Goal: Communication & Community: Ask a question

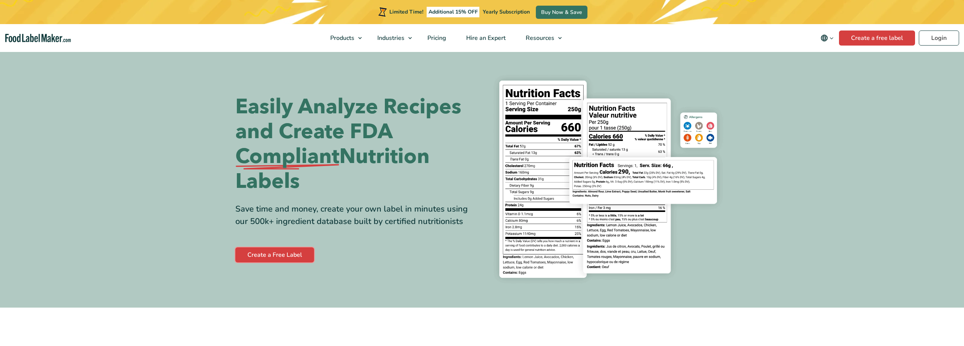
click at [269, 256] on link "Create a Free Label" at bounding box center [274, 254] width 79 height 15
click at [437, 36] on span "Pricing" at bounding box center [436, 38] width 22 height 8
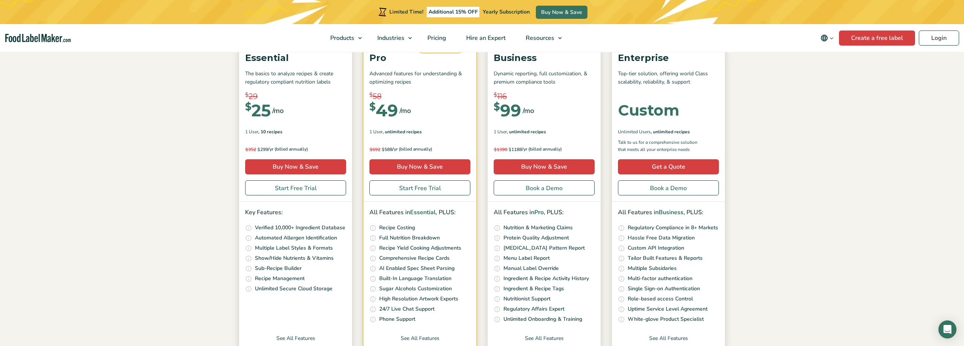
scroll to position [154, 0]
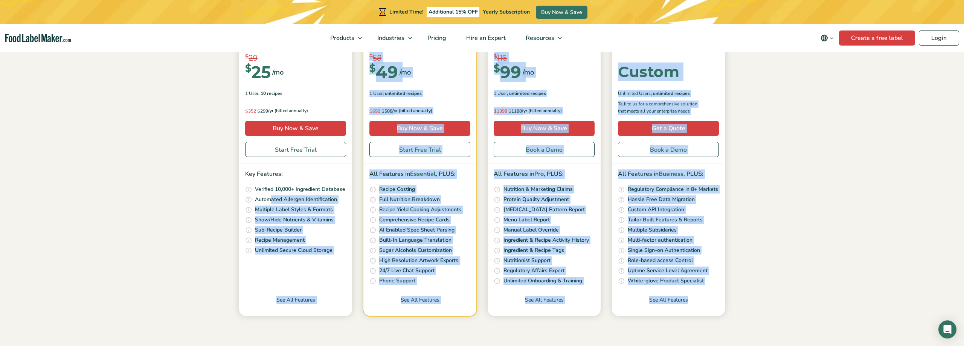
drag, startPoint x: 272, startPoint y: 198, endPoint x: 769, endPoint y: 297, distance: 506.3
click at [769, 297] on section "Simple Pricing For Everyone Monthly Toggle Yearly (6 Month Free + 2 Free Nutrit…" at bounding box center [482, 124] width 964 height 455
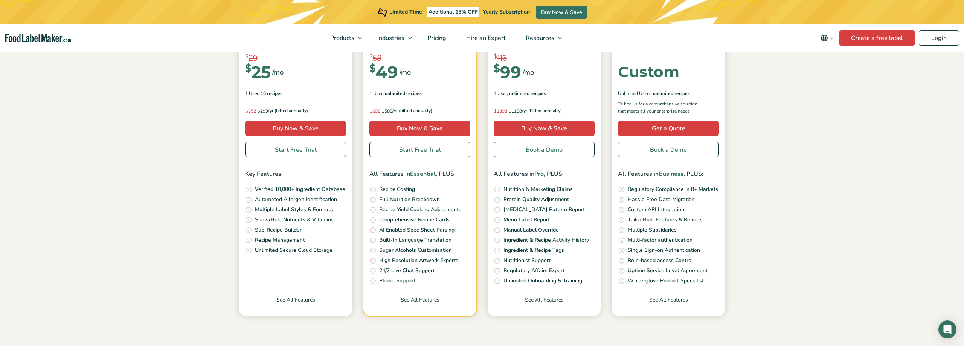
click at [769, 297] on section "Simple Pricing For Everyone Monthly Toggle Yearly (6 Month Free + 2 Free Nutrit…" at bounding box center [482, 124] width 964 height 455
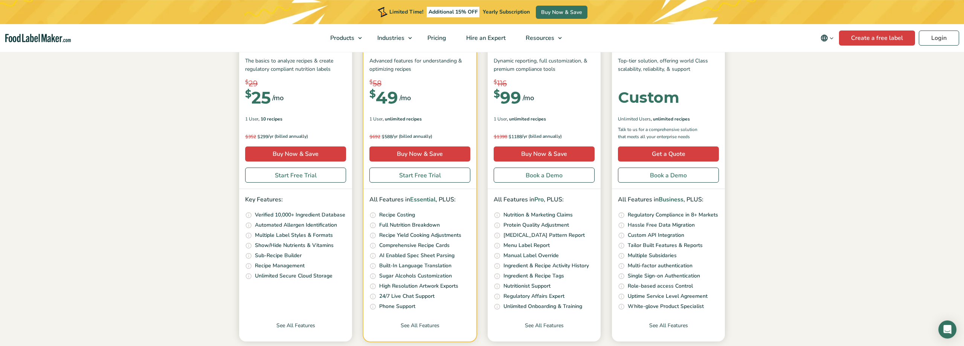
scroll to position [0, 0]
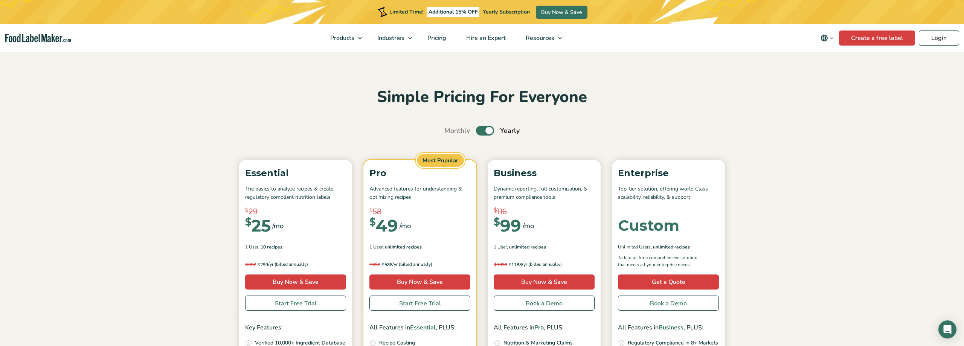
click at [802, 123] on section "Simple Pricing For Everyone Monthly Toggle Yearly (6 Month Free + 2 Free Nutrit…" at bounding box center [482, 278] width 964 height 455
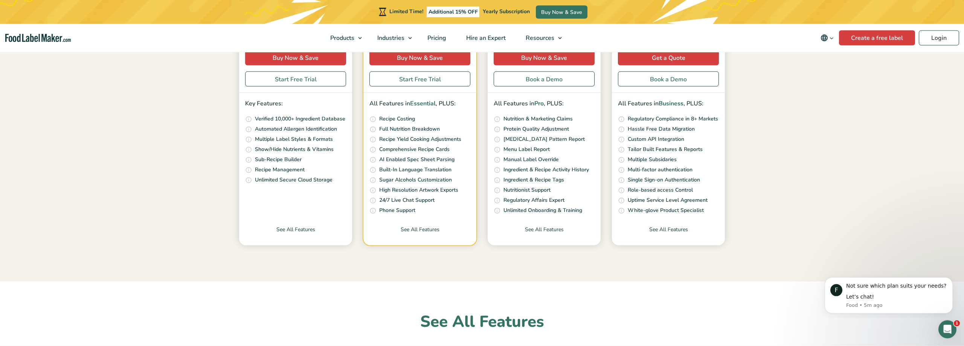
scroll to position [346, 0]
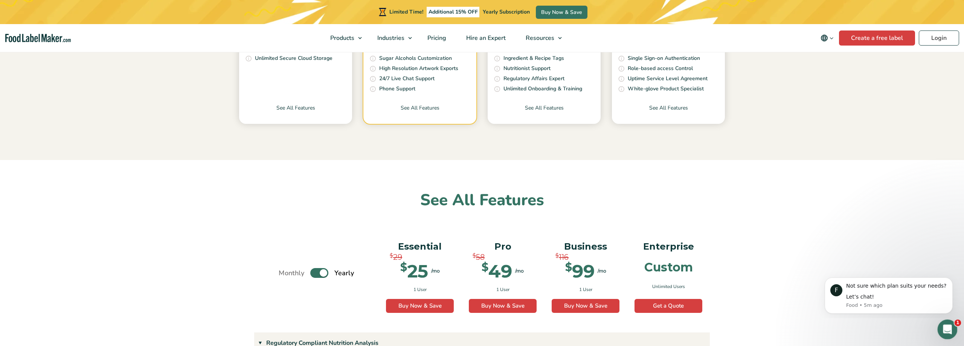
click at [943, 327] on icon "Open Intercom Messenger" at bounding box center [946, 328] width 12 height 12
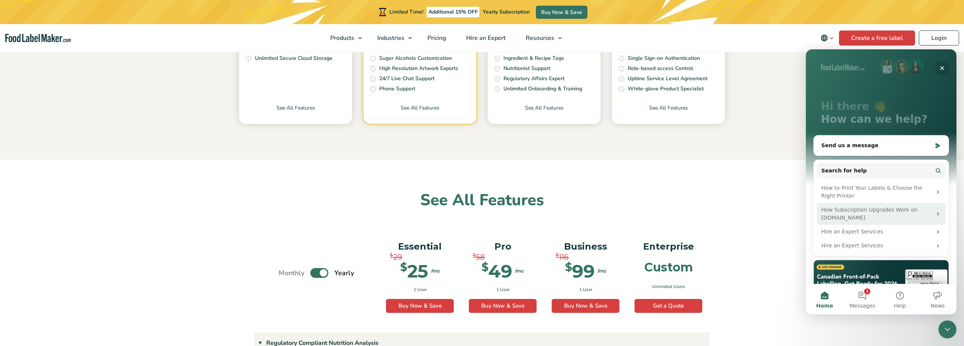
scroll to position [0, 0]
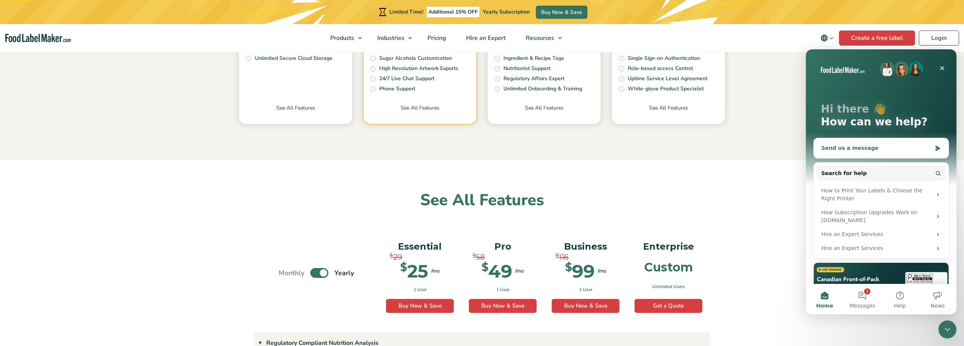
click at [839, 148] on div "Send us a message" at bounding box center [876, 148] width 110 height 8
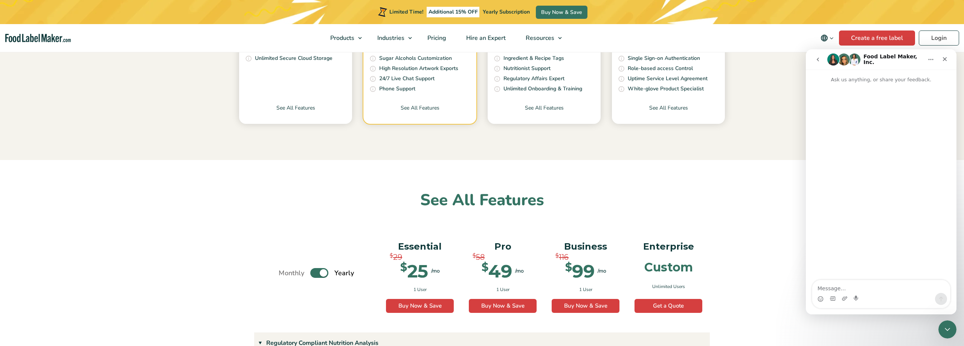
click at [859, 291] on textarea "Message…" at bounding box center [881, 286] width 138 height 13
type textarea "Hello, we sell herbal teas, such as chamomile, peppermint, wild yam, marshmallo…"
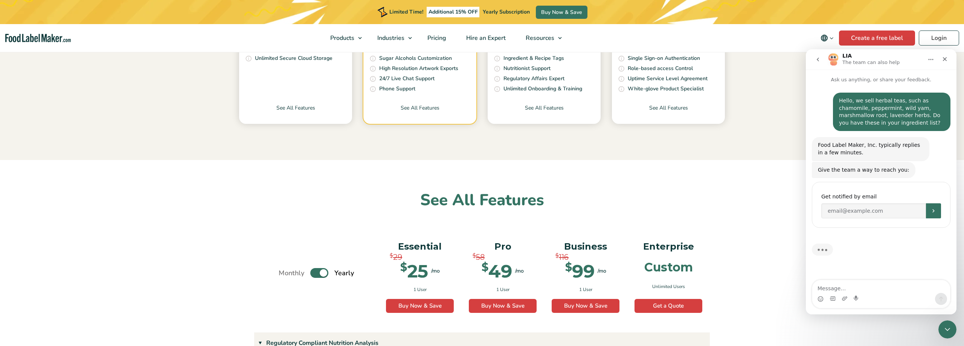
click at [891, 82] on p "Ask us anything, or share your feedback." at bounding box center [880, 77] width 151 height 14
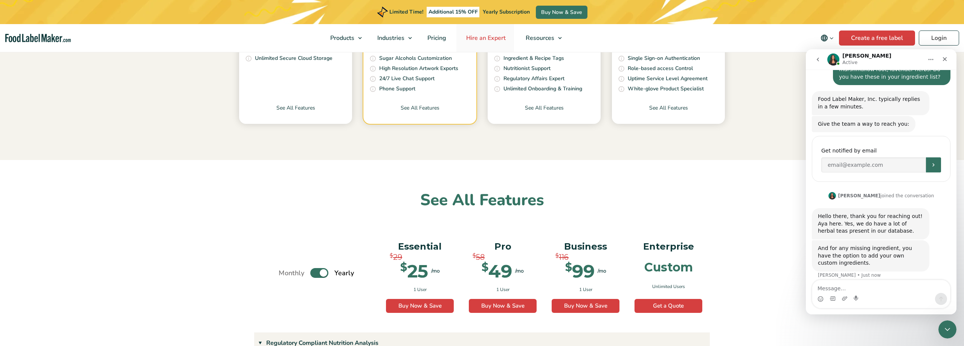
scroll to position [46, 0]
click at [874, 248] on div "And for any missing ingredient, you have the option to add your own custom ingr…" at bounding box center [870, 256] width 105 height 22
click at [865, 290] on textarea "Message…" at bounding box center [881, 286] width 138 height 13
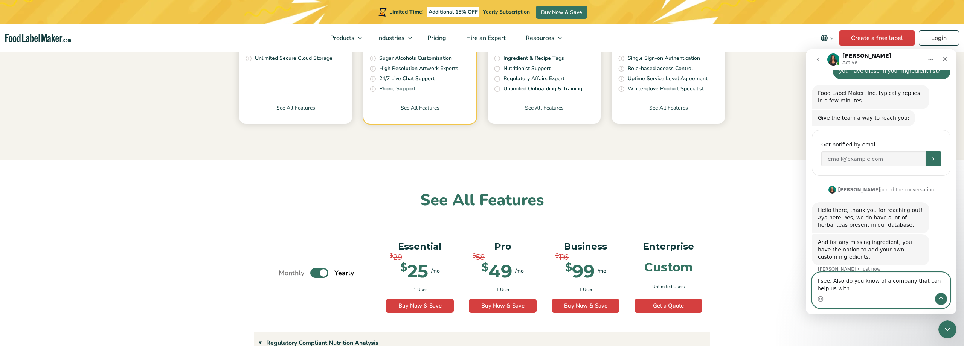
scroll to position [53, 0]
click at [842, 289] on textarea "I see. Also do you know of a company that can help us with COA's?" at bounding box center [881, 283] width 138 height 20
click at [844, 288] on textarea "I see. Also do you know of a company that can help us with COA's for our tea bl…" at bounding box center [881, 283] width 138 height 20
type textarea "I see. Also do you know of a company that can help us with COA's (Certificate o…"
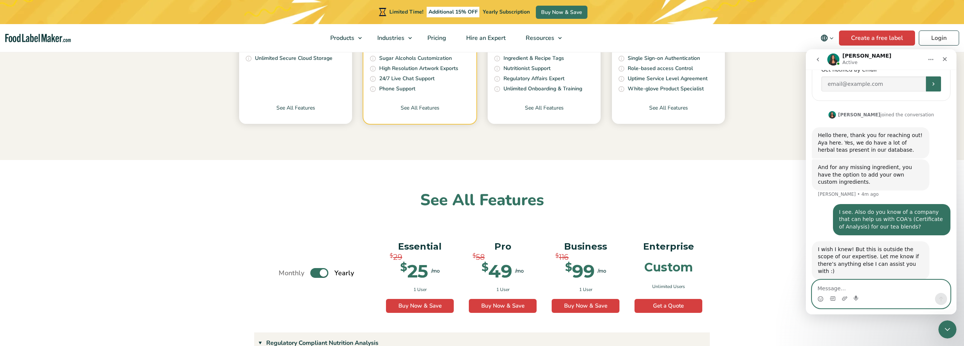
scroll to position [128, 0]
click at [859, 289] on textarea "Message…" at bounding box center [881, 286] width 138 height 13
type textarea "No worries, thank you very much."
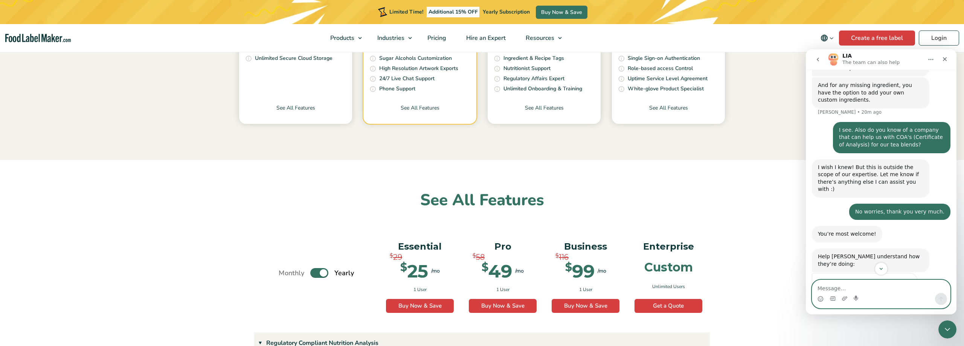
scroll to position [233, 0]
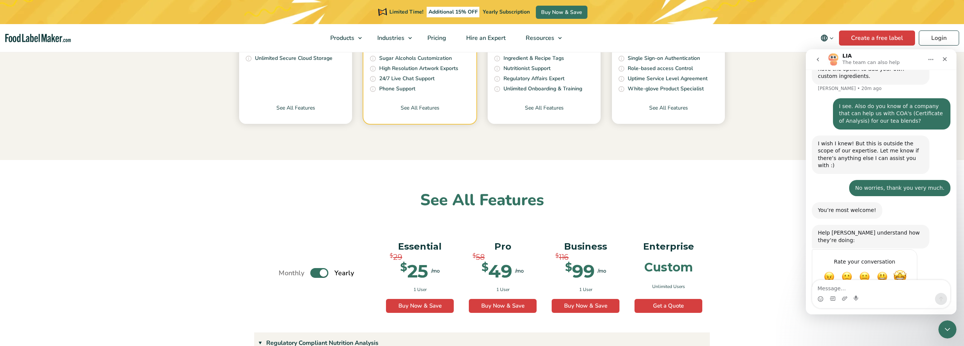
click at [901, 270] on span "Amazing" at bounding box center [900, 277] width 14 height 14
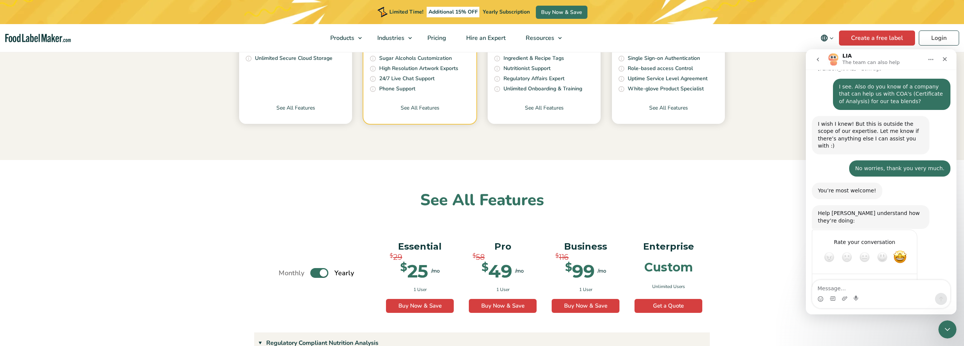
scroll to position [253, 0]
type textarea "Aya was great and very helpful"
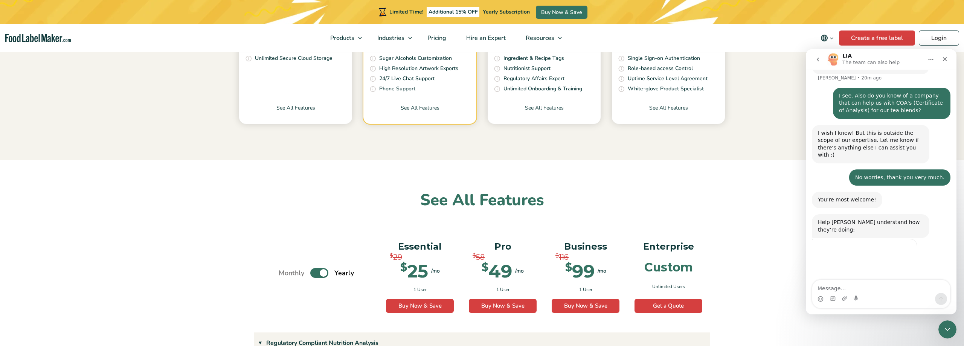
scroll to position [243, 0]
